Goal: Find specific page/section: Find specific page/section

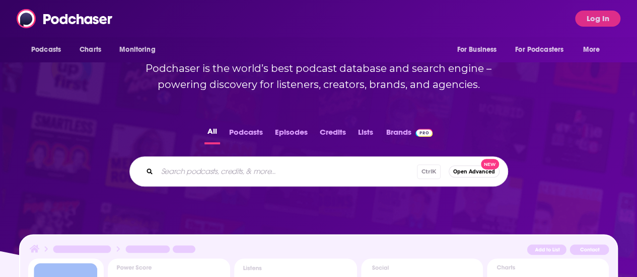
scroll to position [134, 0]
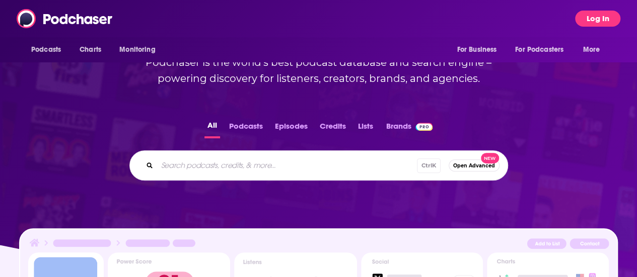
click at [595, 19] on button "Log In" at bounding box center [597, 19] width 45 height 16
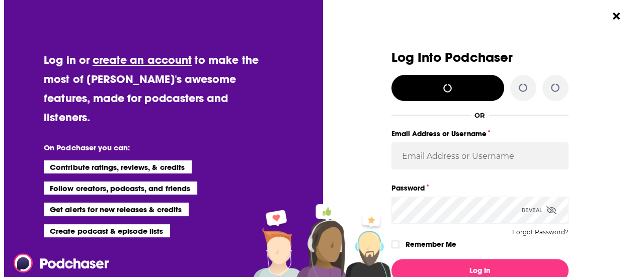
scroll to position [0, 0]
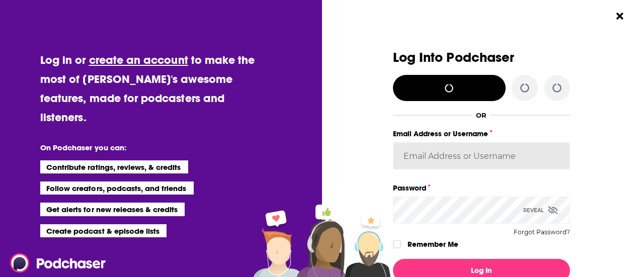
type input "mdekoning"
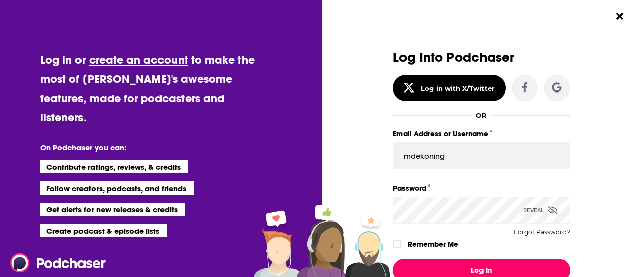
click at [470, 266] on button "Log In" at bounding box center [481, 270] width 177 height 23
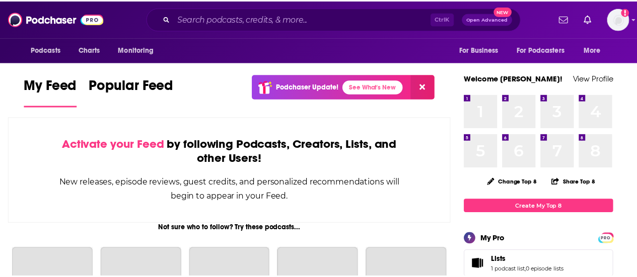
scroll to position [134, 0]
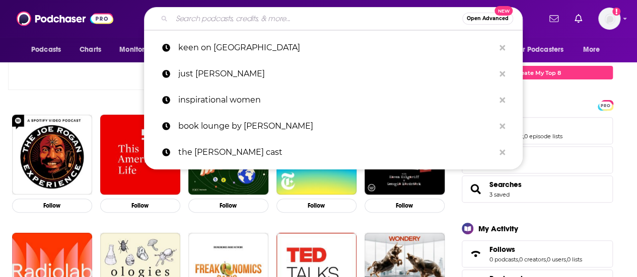
click at [271, 16] on input "Search podcasts, credits, & more..." at bounding box center [317, 19] width 290 height 16
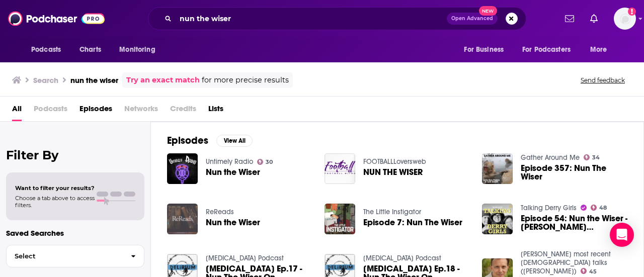
scroll to position [3, 0]
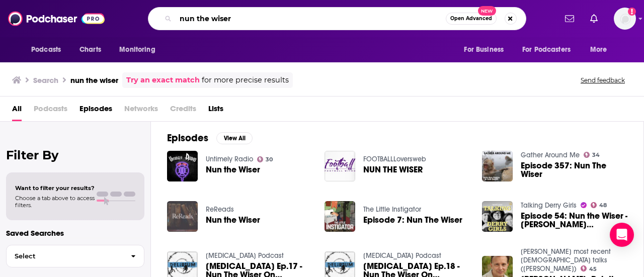
click at [269, 25] on input "nun the wiser" at bounding box center [311, 19] width 270 height 16
type input "authors on the air"
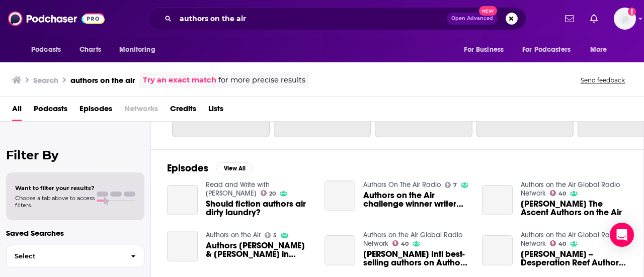
scroll to position [142, 0]
